Goal: Information Seeking & Learning: Learn about a topic

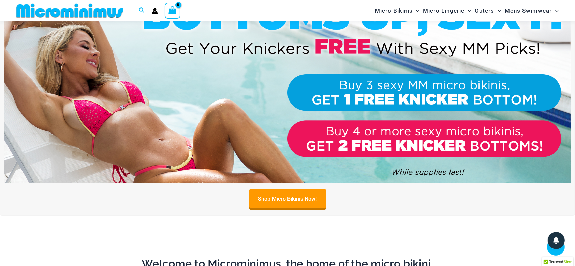
scroll to position [286, 0]
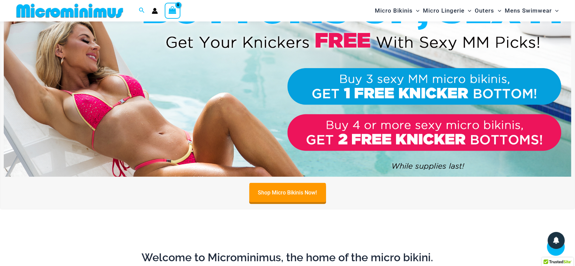
click at [330, 78] on img at bounding box center [288, 80] width 568 height 193
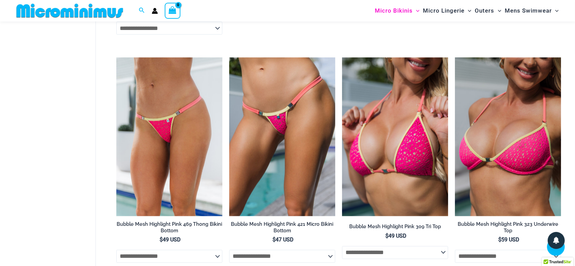
scroll to position [1080, 0]
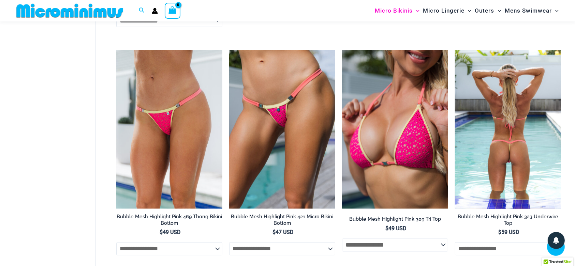
click at [520, 152] on img at bounding box center [508, 129] width 106 height 159
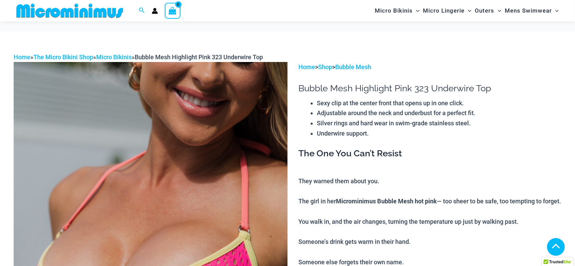
scroll to position [504, 0]
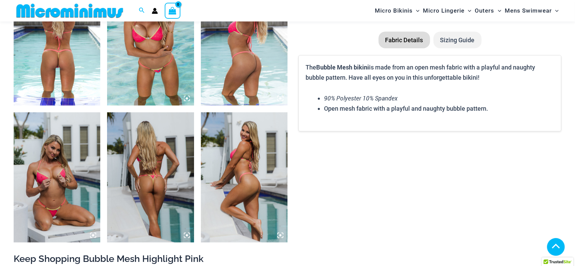
click at [93, 98] on icon at bounding box center [93, 99] width 2 height 2
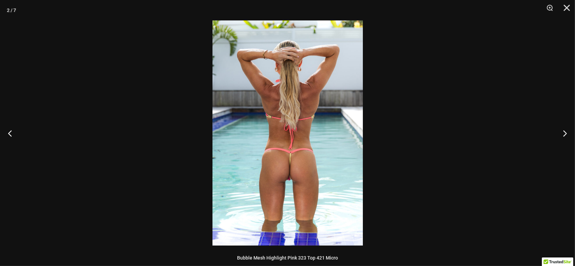
click at [333, 132] on img at bounding box center [288, 132] width 150 height 225
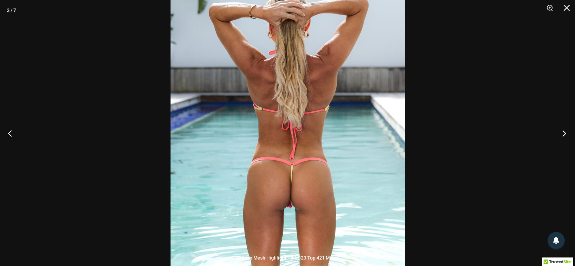
click at [566, 131] on button "Next" at bounding box center [563, 133] width 26 height 34
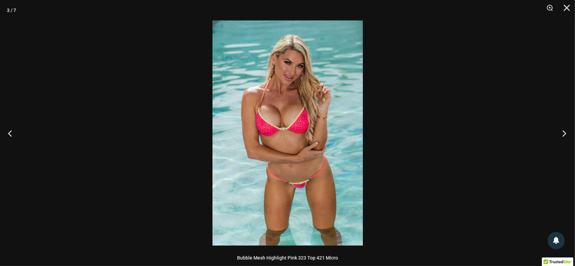
click at [566, 131] on button "Next" at bounding box center [563, 133] width 26 height 34
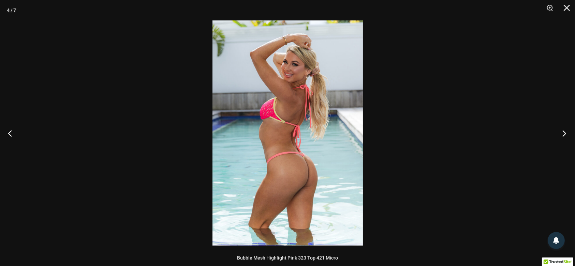
click at [566, 131] on button "Next" at bounding box center [563, 133] width 26 height 34
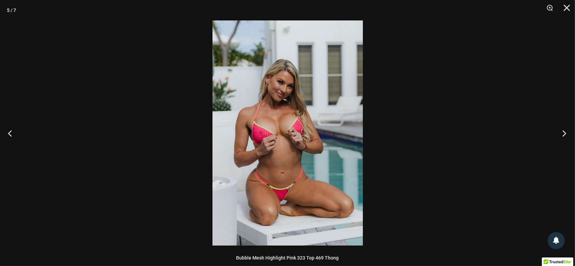
click at [566, 131] on button "Next" at bounding box center [563, 133] width 26 height 34
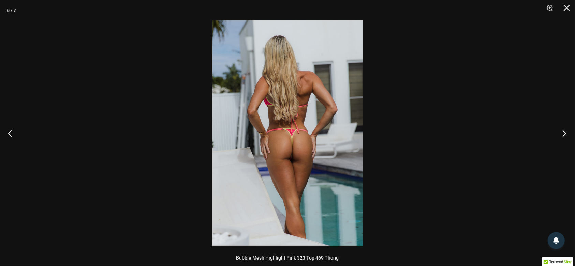
click at [566, 131] on button "Next" at bounding box center [563, 133] width 26 height 34
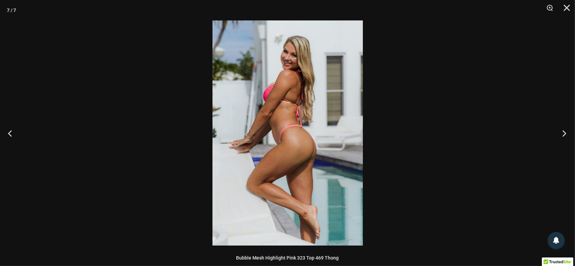
click at [566, 131] on button "Next" at bounding box center [563, 133] width 26 height 34
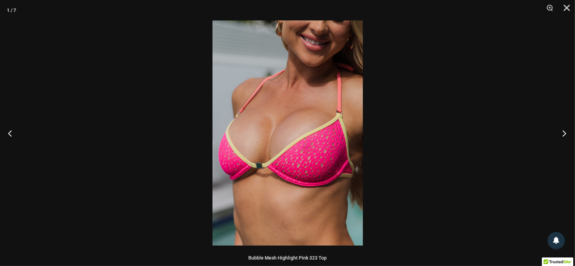
click at [566, 131] on button "Next" at bounding box center [563, 133] width 26 height 34
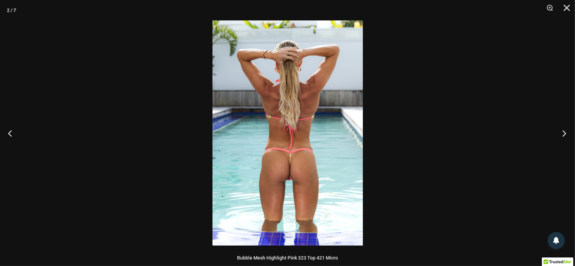
click at [566, 131] on button "Next" at bounding box center [563, 133] width 26 height 34
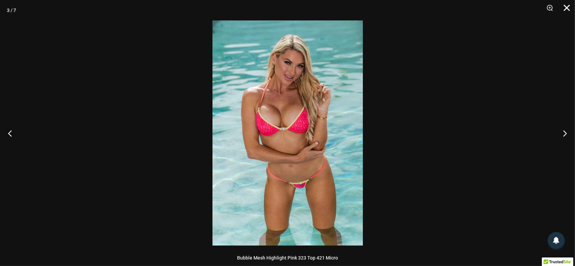
click at [567, 5] on button "Close" at bounding box center [564, 10] width 17 height 20
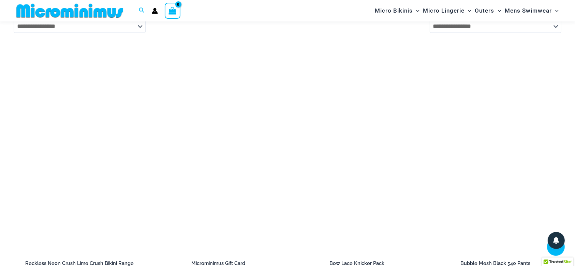
scroll to position [1301, 0]
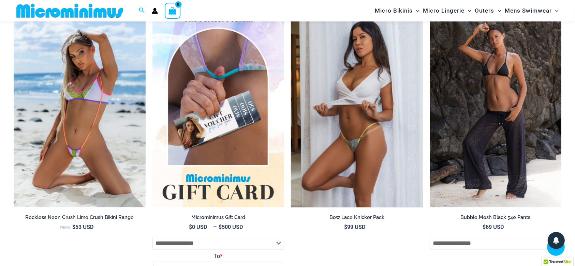
click at [391, 137] on img at bounding box center [357, 109] width 132 height 198
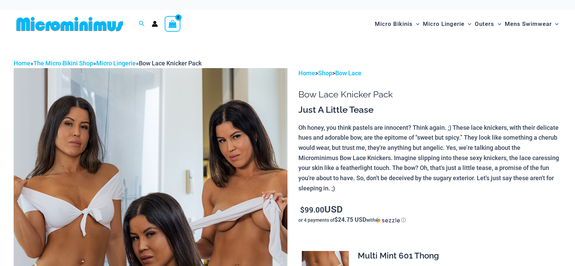
scroll to position [55, 0]
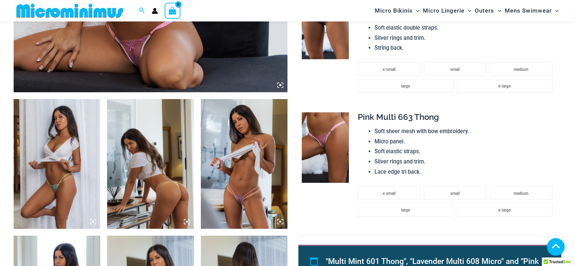
click at [280, 222] on icon at bounding box center [280, 222] width 2 height 2
click at [278, 220] on icon at bounding box center [280, 222] width 6 height 6
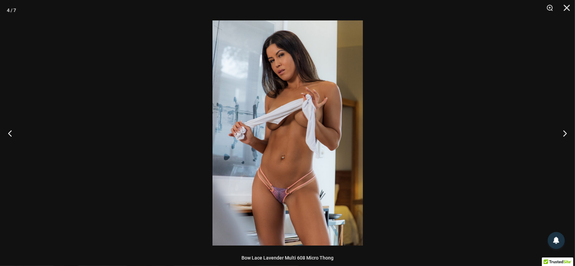
click at [339, 127] on img at bounding box center [288, 132] width 150 height 225
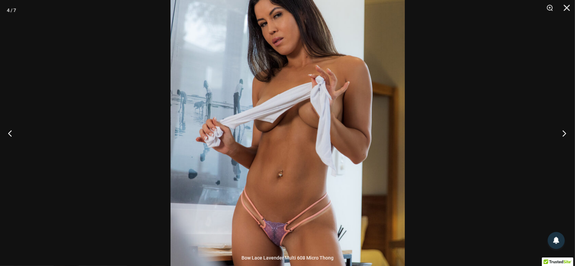
click at [564, 132] on button "Next" at bounding box center [563, 133] width 26 height 34
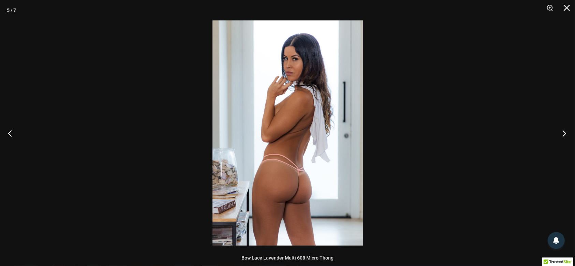
click at [564, 132] on button "Next" at bounding box center [563, 133] width 26 height 34
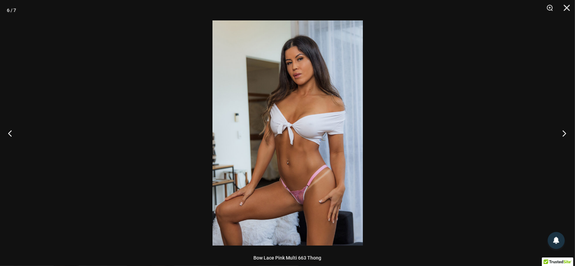
click at [564, 132] on button "Next" at bounding box center [563, 133] width 26 height 34
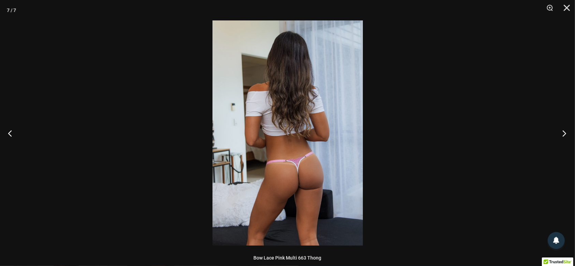
click at [564, 132] on button "Next" at bounding box center [563, 133] width 26 height 34
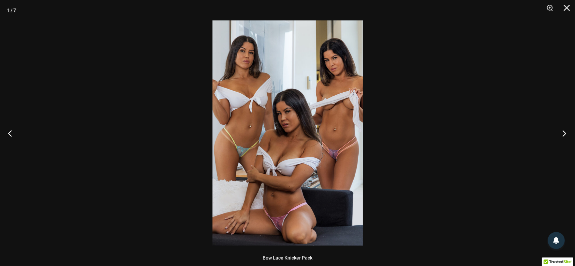
click at [564, 132] on button "Next" at bounding box center [563, 133] width 26 height 34
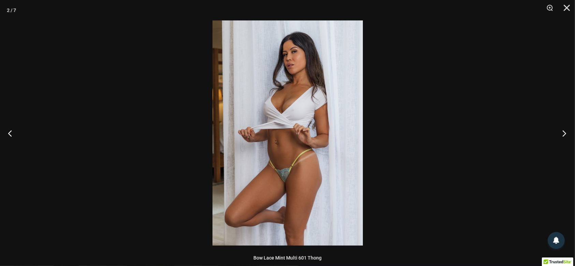
click at [564, 132] on button "Next" at bounding box center [563, 133] width 26 height 34
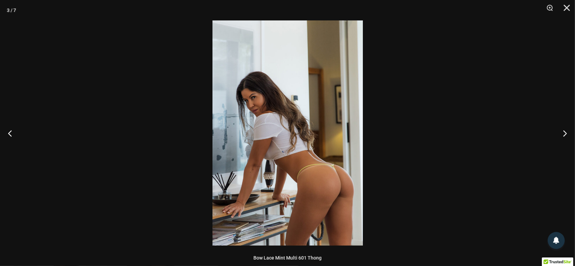
click at [335, 98] on img at bounding box center [288, 132] width 150 height 225
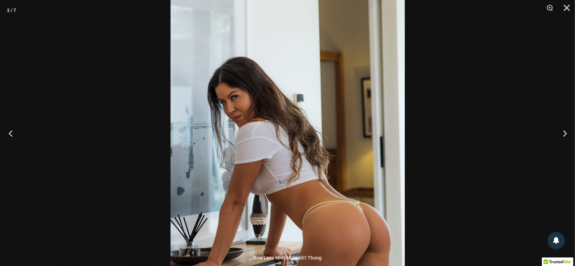
click at [4, 130] on button "Previous" at bounding box center [13, 133] width 26 height 34
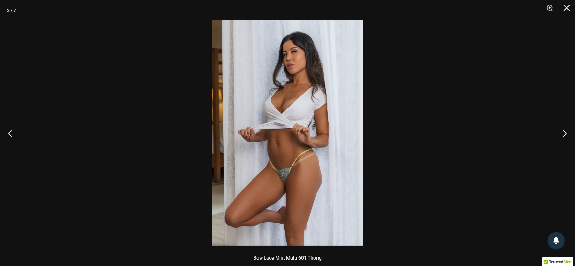
click at [343, 171] on img at bounding box center [288, 132] width 150 height 225
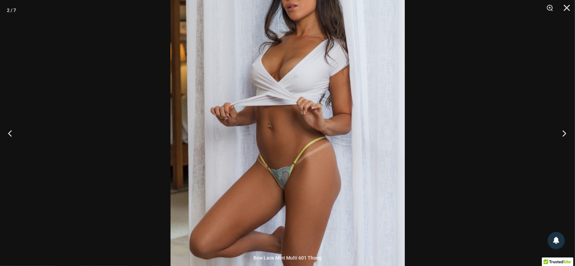
click at [565, 131] on button "Next" at bounding box center [563, 133] width 26 height 34
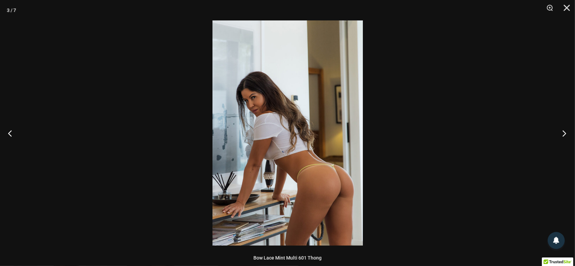
click at [564, 131] on button "Next" at bounding box center [563, 133] width 26 height 34
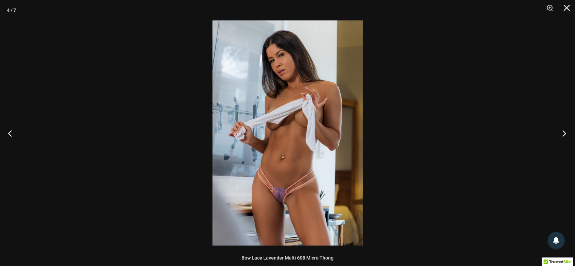
click at [564, 131] on button "Next" at bounding box center [563, 133] width 26 height 34
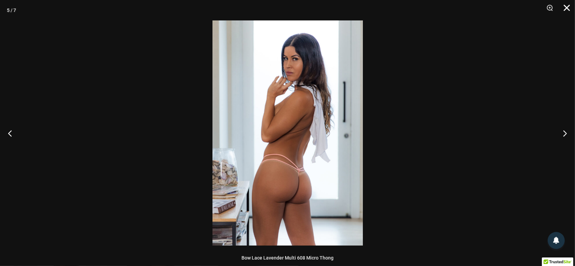
click at [564, 5] on button "Close" at bounding box center [564, 10] width 17 height 20
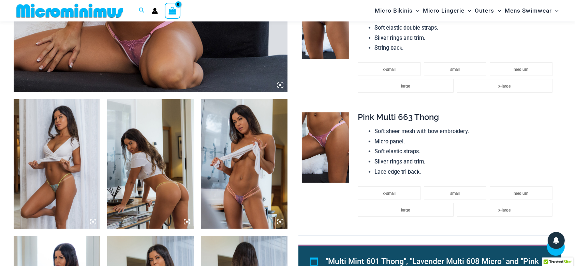
click at [333, 162] on img at bounding box center [325, 148] width 47 height 71
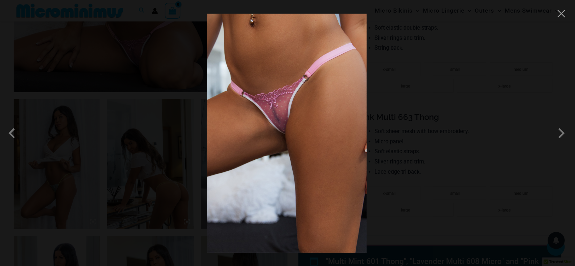
click at [324, 153] on img at bounding box center [287, 133] width 160 height 239
click at [324, 152] on img at bounding box center [287, 133] width 160 height 239
click at [563, 131] on span at bounding box center [561, 133] width 20 height 20
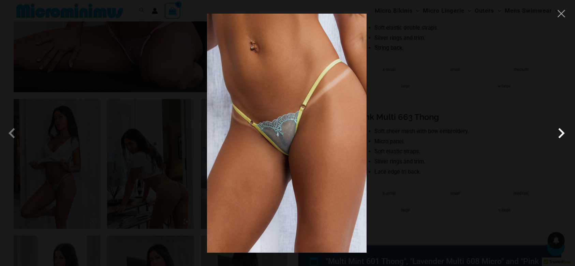
click at [563, 131] on span at bounding box center [561, 133] width 20 height 20
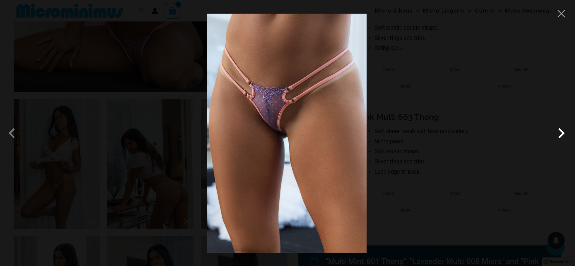
click at [563, 131] on span at bounding box center [561, 133] width 20 height 20
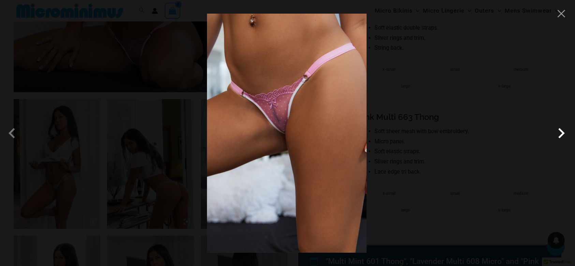
click at [563, 131] on span at bounding box center [561, 133] width 20 height 20
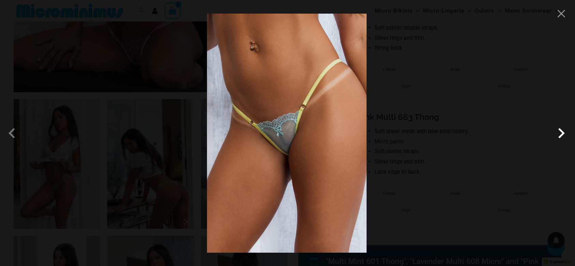
click at [563, 131] on span at bounding box center [561, 133] width 20 height 20
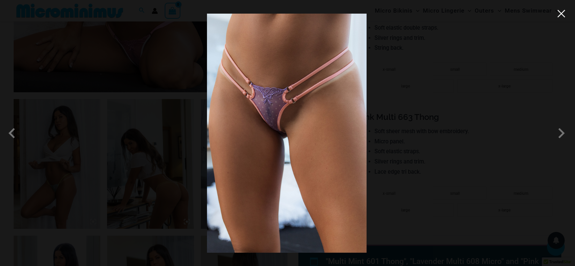
click at [565, 18] on button "Close" at bounding box center [561, 14] width 10 height 10
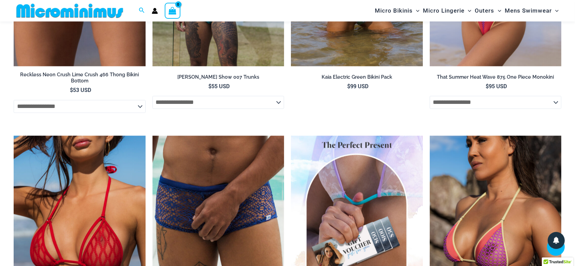
scroll to position [1046, 0]
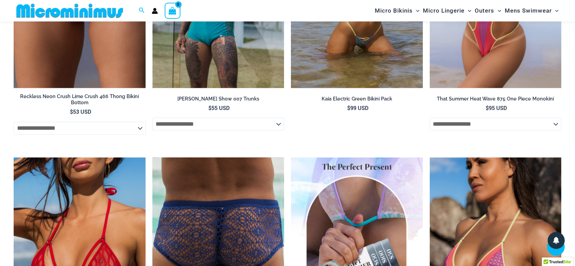
click at [271, 229] on img at bounding box center [218, 256] width 132 height 197
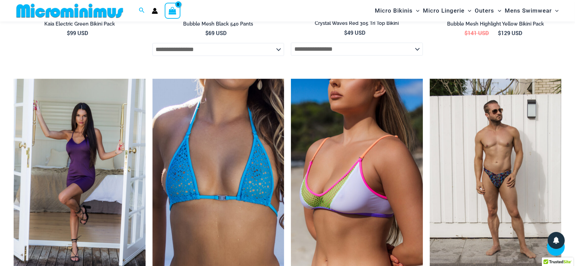
scroll to position [1762, 0]
